Goal: Information Seeking & Learning: Learn about a topic

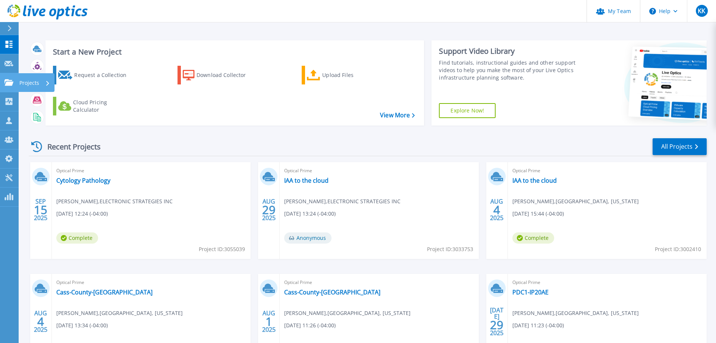
click at [12, 85] on icon at bounding box center [8, 82] width 9 height 6
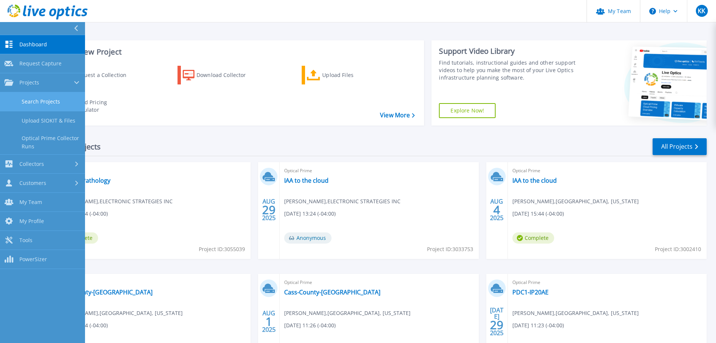
click at [41, 103] on link "Search Projects" at bounding box center [42, 101] width 85 height 19
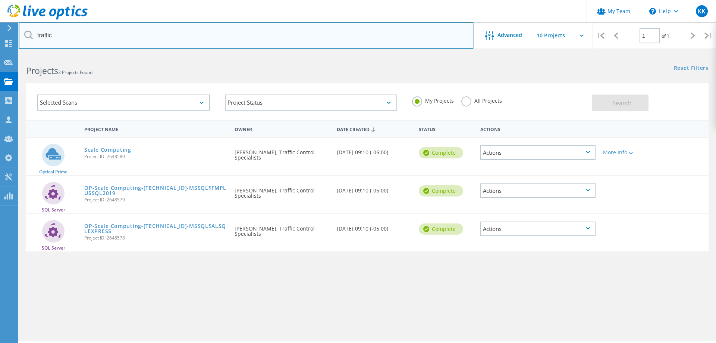
click at [93, 37] on input "traffic" at bounding box center [247, 35] width 456 height 26
type input "gulf"
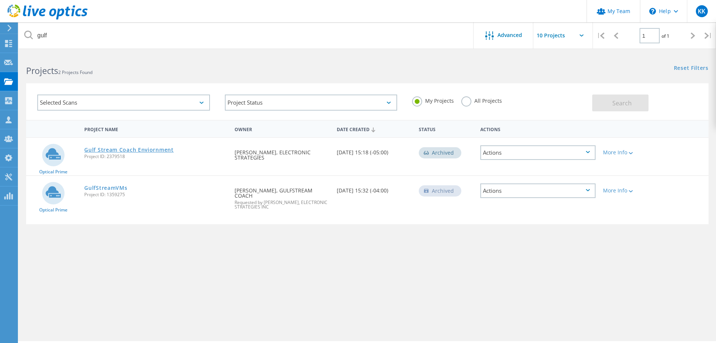
click at [146, 150] on link "Gulf Stream Coach Enviornment" at bounding box center [128, 149] width 89 height 5
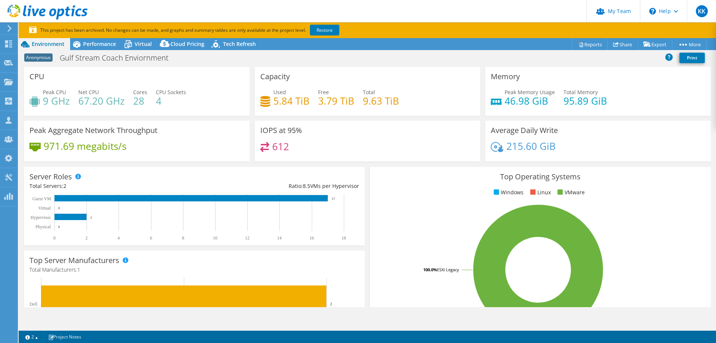
select select "USD"
click at [135, 48] on div "Virtual" at bounding box center [140, 44] width 36 height 12
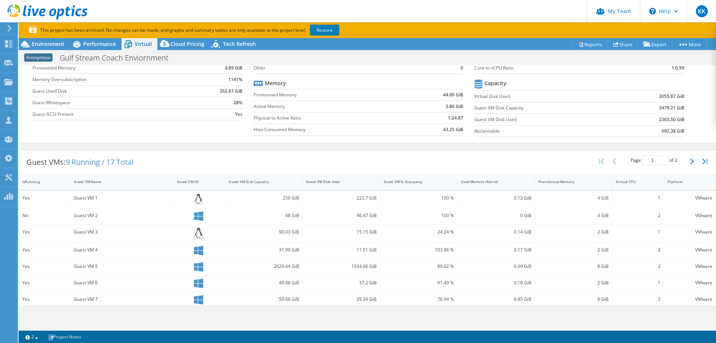
scroll to position [114, 0]
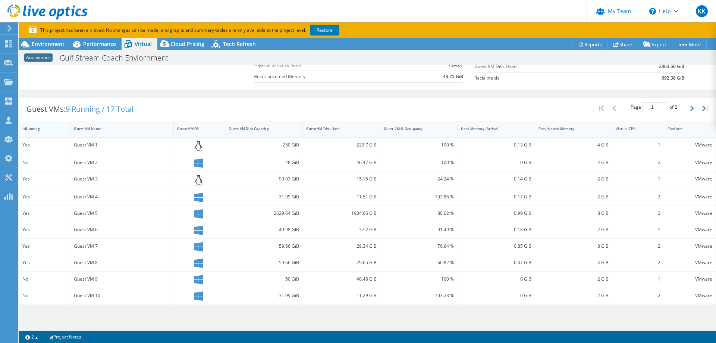
click at [27, 128] on div "IsRunning" at bounding box center [39, 128] width 35 height 5
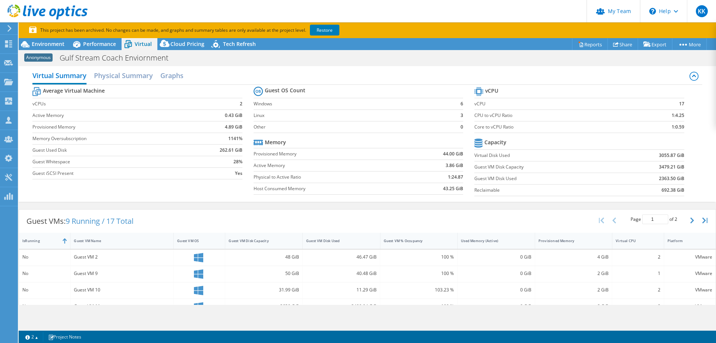
scroll to position [0, 0]
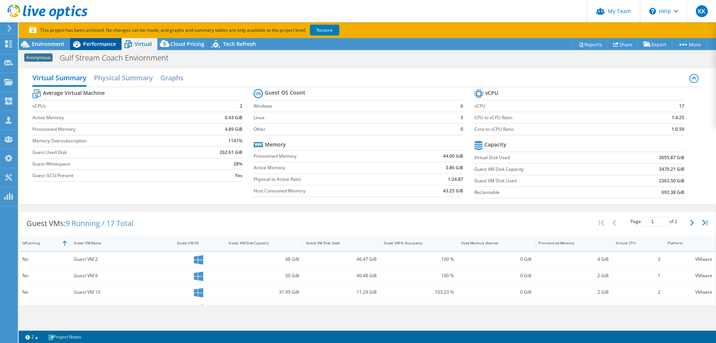
click at [84, 45] on span "Performance" at bounding box center [99, 43] width 33 height 7
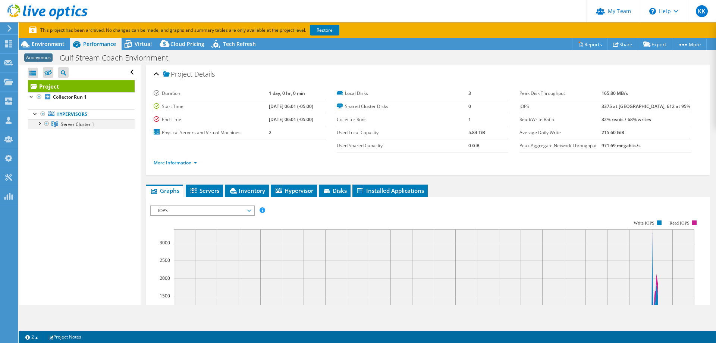
click at [41, 124] on div at bounding box center [38, 122] width 7 height 7
click at [43, 133] on div at bounding box center [42, 132] width 7 height 7
click at [43, 162] on div at bounding box center [42, 161] width 7 height 7
click at [74, 132] on link "Server 1" at bounding box center [81, 134] width 107 height 10
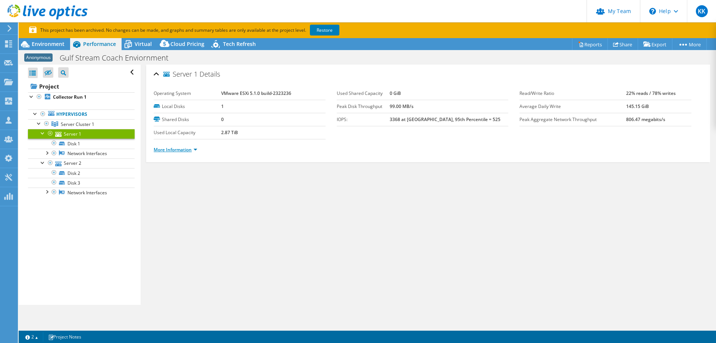
click at [197, 150] on link "More Information" at bounding box center [176, 149] width 44 height 6
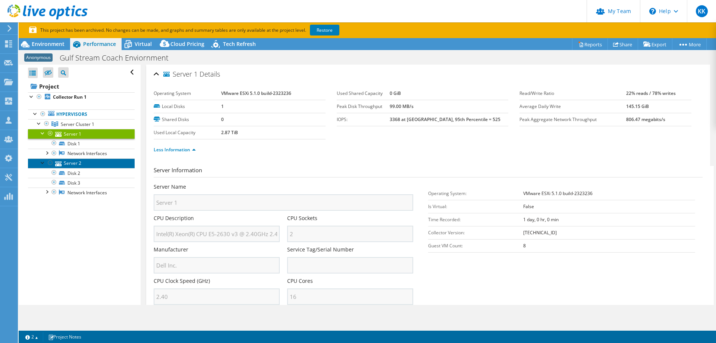
click at [73, 166] on link "Server 2" at bounding box center [81, 163] width 107 height 10
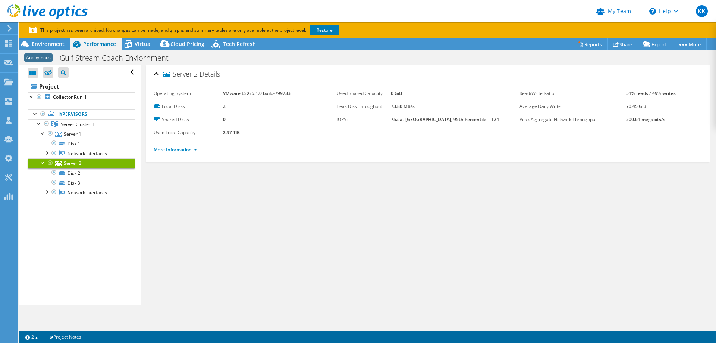
click at [197, 149] on link "More Information" at bounding box center [176, 149] width 44 height 6
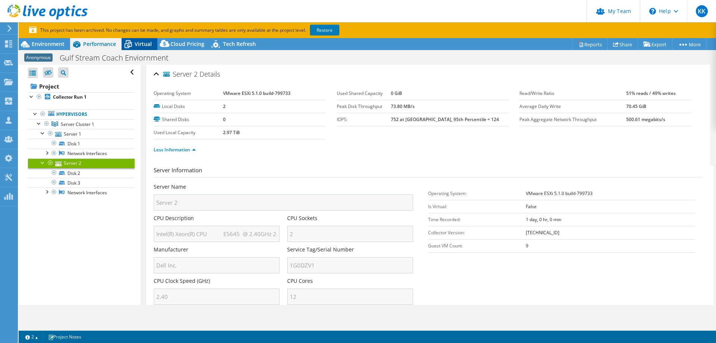
click at [140, 46] on span "Virtual" at bounding box center [143, 43] width 17 height 7
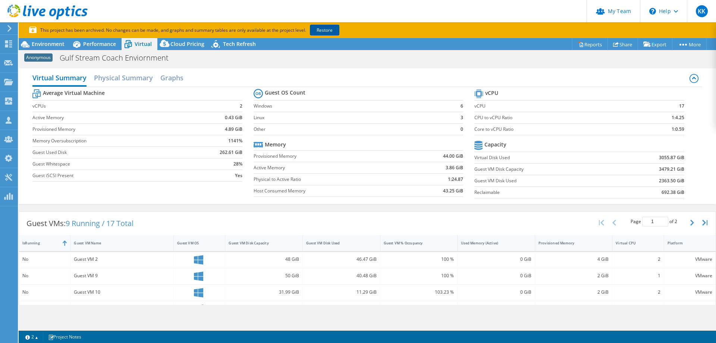
click at [326, 31] on link "Restore" at bounding box center [324, 30] width 29 height 11
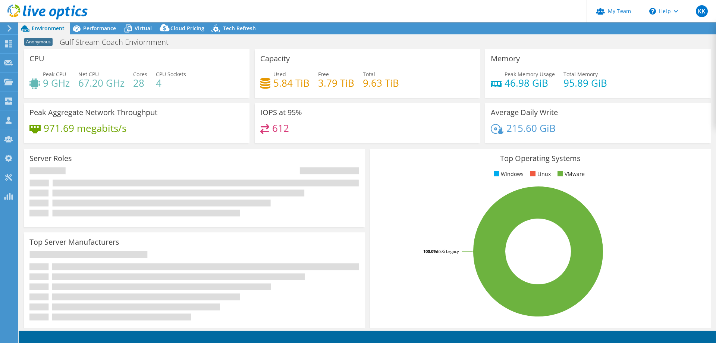
select select "USD"
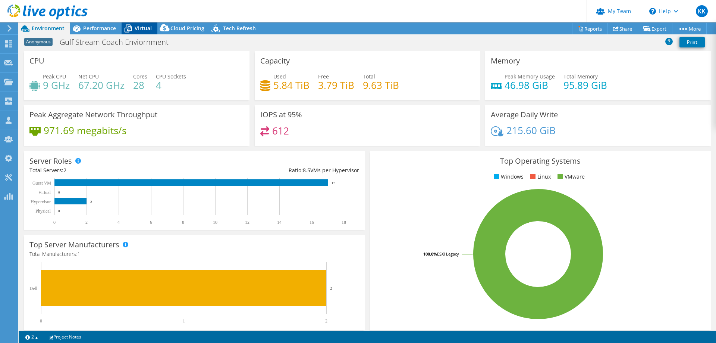
click at [141, 27] on span "Virtual" at bounding box center [143, 28] width 17 height 7
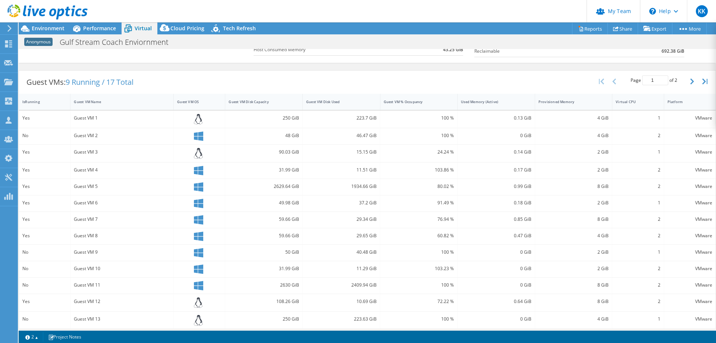
scroll to position [125, 0]
